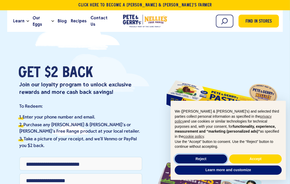
click at [214, 160] on button "Reject" at bounding box center [201, 159] width 53 height 9
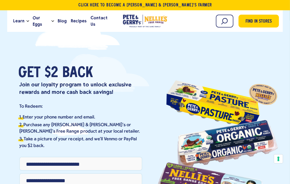
scroll to position [26, 0]
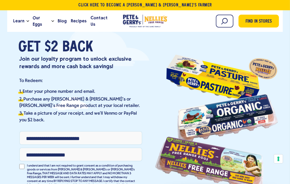
click at [57, 139] on input "Phone Number" at bounding box center [80, 138] width 123 height 14
drag, startPoint x: 57, startPoint y: 139, endPoint x: 43, endPoint y: 137, distance: 14.2
click at [43, 137] on input "Phone Number" at bounding box center [80, 138] width 123 height 14
type input "**********"
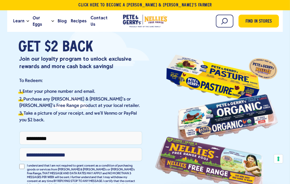
click at [56, 158] on input "Email Address" at bounding box center [80, 155] width 123 height 14
type input "**********"
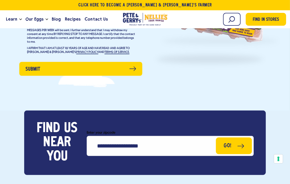
scroll to position [180, 0]
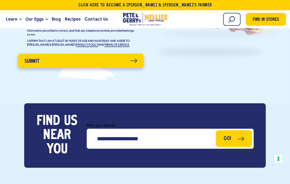
click at [82, 57] on button "Submit" at bounding box center [81, 61] width 126 height 14
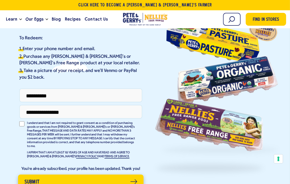
scroll to position [0, 0]
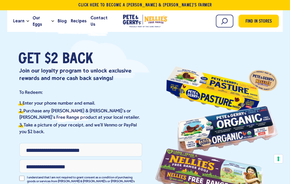
scroll to position [6, 0]
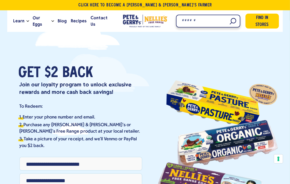
click at [224, 21] on input "Search" at bounding box center [208, 21] width 64 height 13
